Goal: Task Accomplishment & Management: Manage account settings

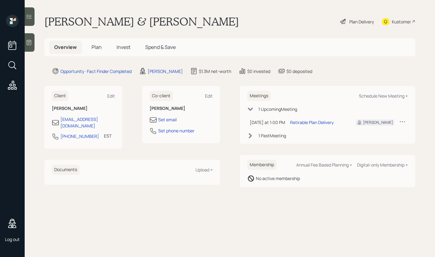
click at [96, 48] on span "Plan" at bounding box center [97, 47] width 10 height 7
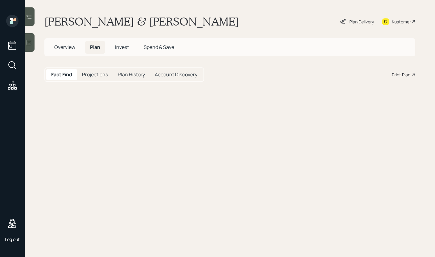
click at [127, 49] on span "Invest" at bounding box center [122, 47] width 14 height 7
click at [160, 51] on h5 "Spend & Save" at bounding box center [160, 47] width 40 height 13
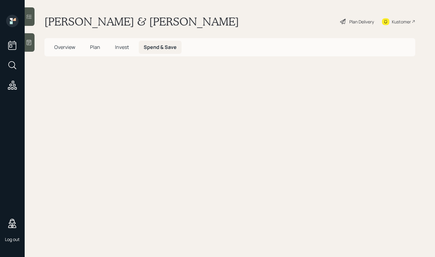
click at [120, 49] on span "Invest" at bounding box center [122, 47] width 14 height 7
click at [363, 20] on div "Plan Delivery" at bounding box center [361, 21] width 25 height 6
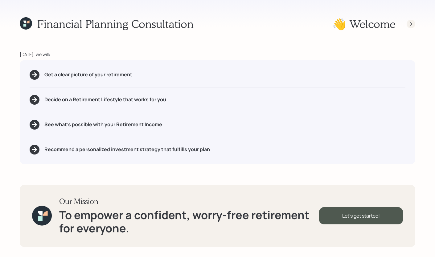
click at [410, 22] on icon at bounding box center [411, 24] width 6 height 6
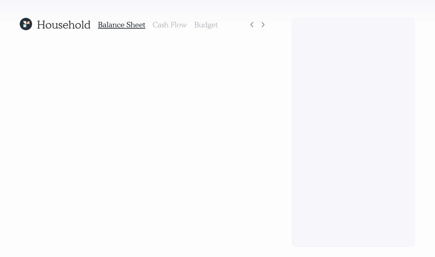
click at [353, 109] on div at bounding box center [353, 132] width 123 height 230
